Goal: Navigation & Orientation: Find specific page/section

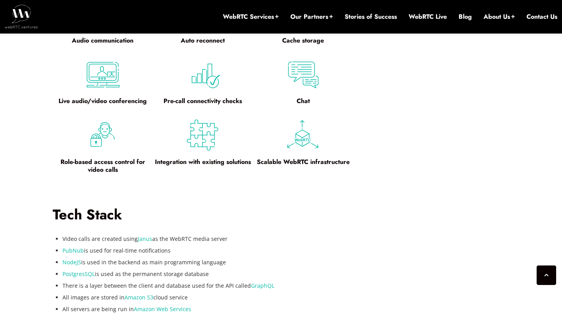
scroll to position [1304, 0]
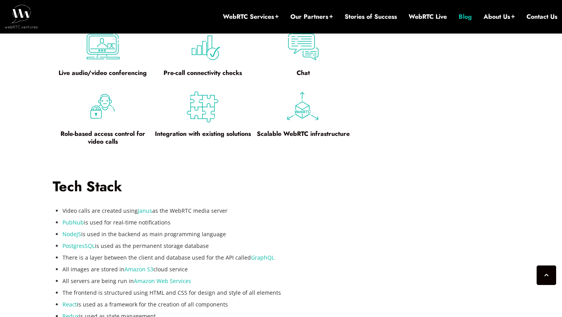
click at [459, 20] on link "Blog" at bounding box center [464, 16] width 13 height 9
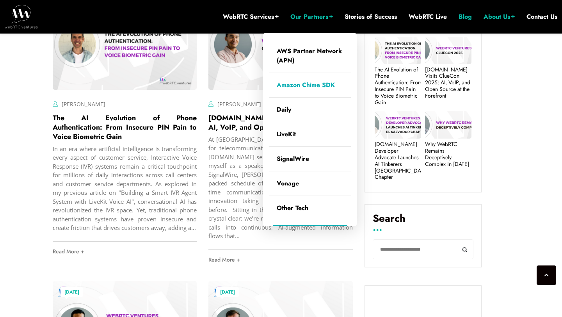
scroll to position [320, 0]
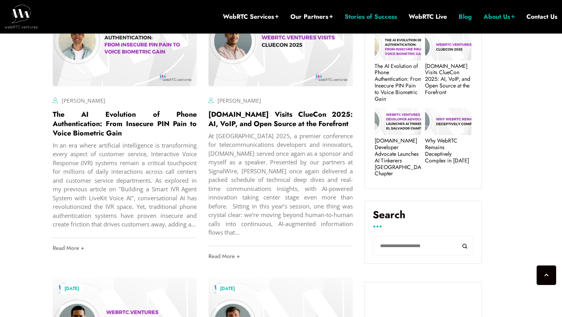
click at [368, 16] on link "Stories of Success" at bounding box center [371, 16] width 52 height 9
